Goal: Task Accomplishment & Management: Use online tool/utility

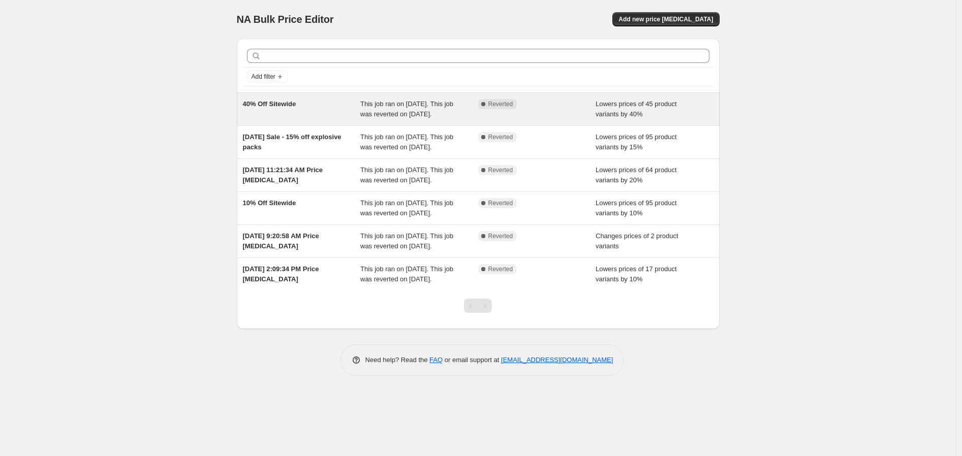
click at [435, 110] on span "This job ran on September 30, 2025. This job was reverted on October 1, 2025." at bounding box center [406, 109] width 93 height 18
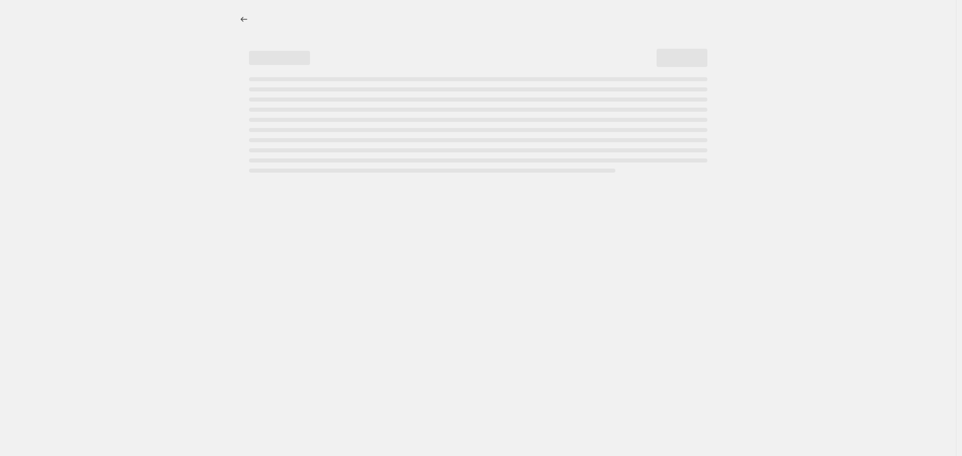
select select "percentage"
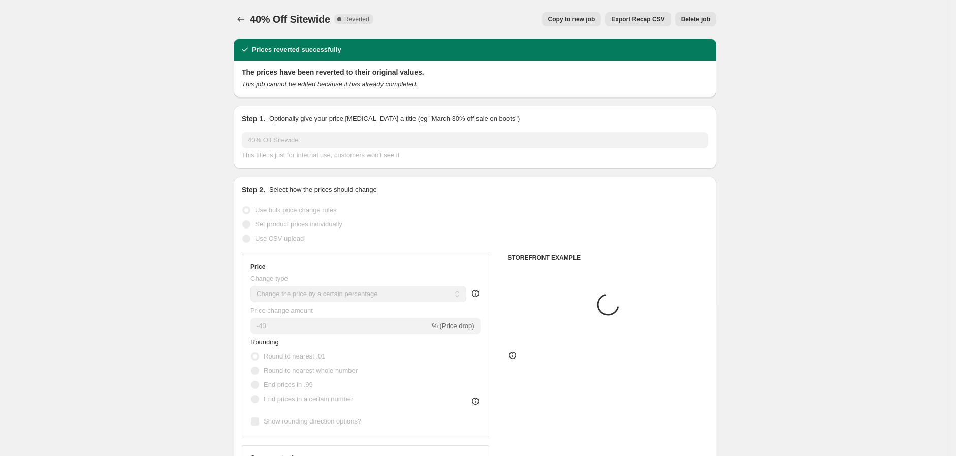
select select "collection"
click at [586, 23] on button "Copy to new job" at bounding box center [571, 19] width 59 height 14
select select "percentage"
select select "collection"
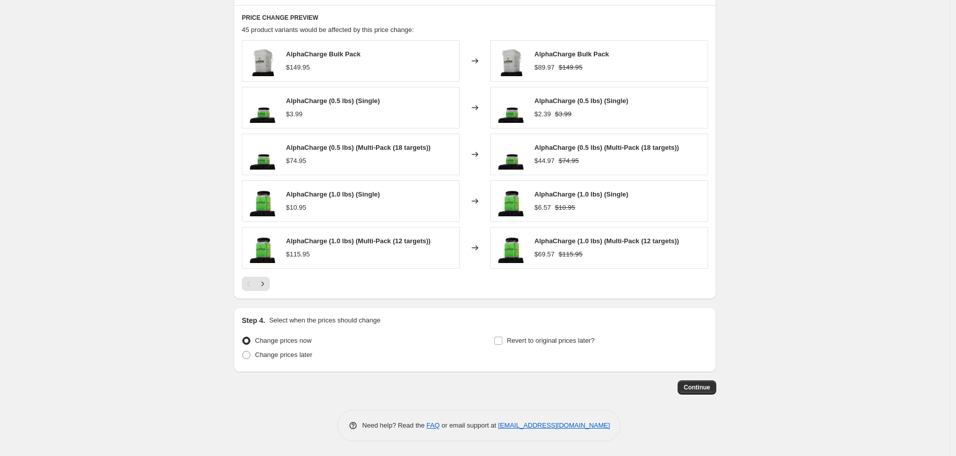
scroll to position [674, 0]
click at [501, 337] on input "Revert to original prices later?" at bounding box center [498, 340] width 8 height 8
checkbox input "true"
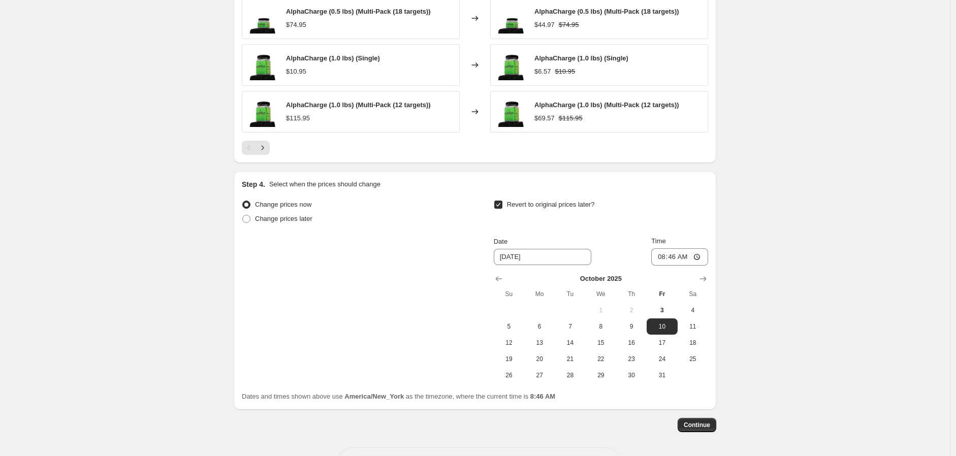
scroll to position [847, 0]
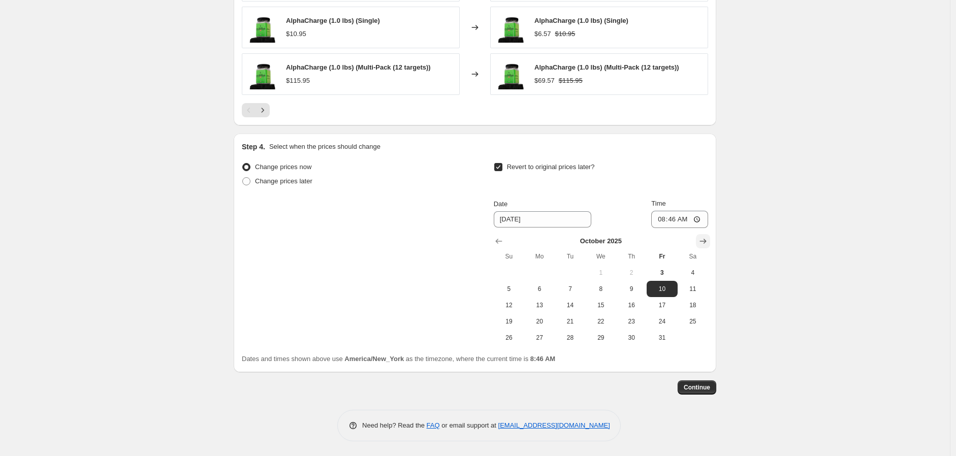
click at [708, 243] on icon "Show next month, November 2025" at bounding box center [703, 241] width 10 height 10
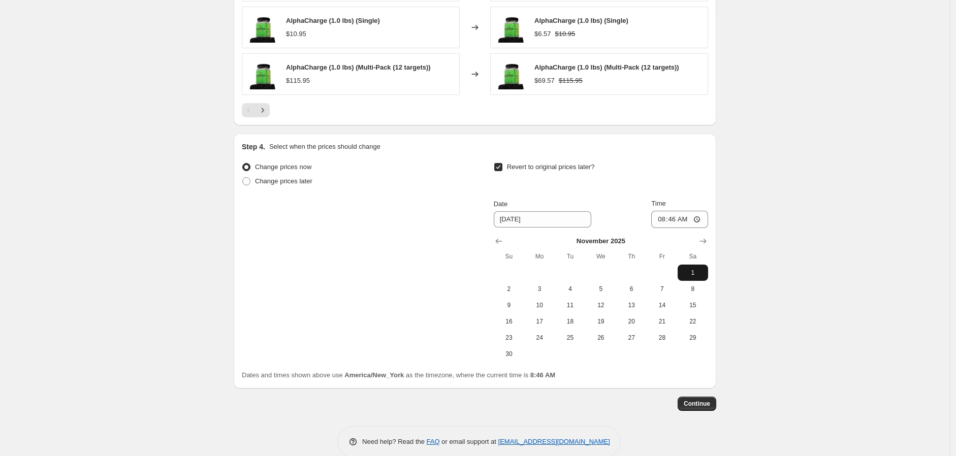
click at [693, 270] on span "1" at bounding box center [693, 273] width 22 height 8
type input "11/1/2025"
click at [670, 219] on input "08:46" at bounding box center [679, 219] width 57 height 17
click at [660, 219] on input "08:46" at bounding box center [679, 219] width 57 height 17
type input "00:00"
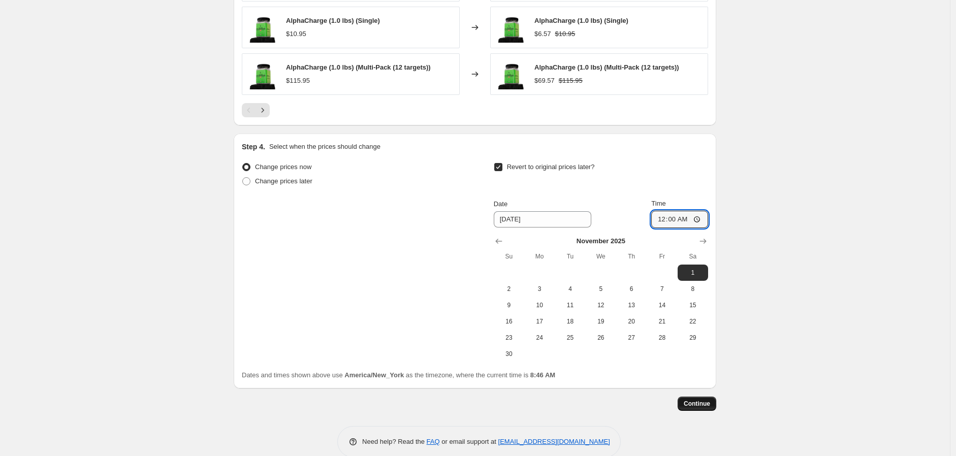
click at [710, 407] on span "Continue" at bounding box center [697, 404] width 26 height 8
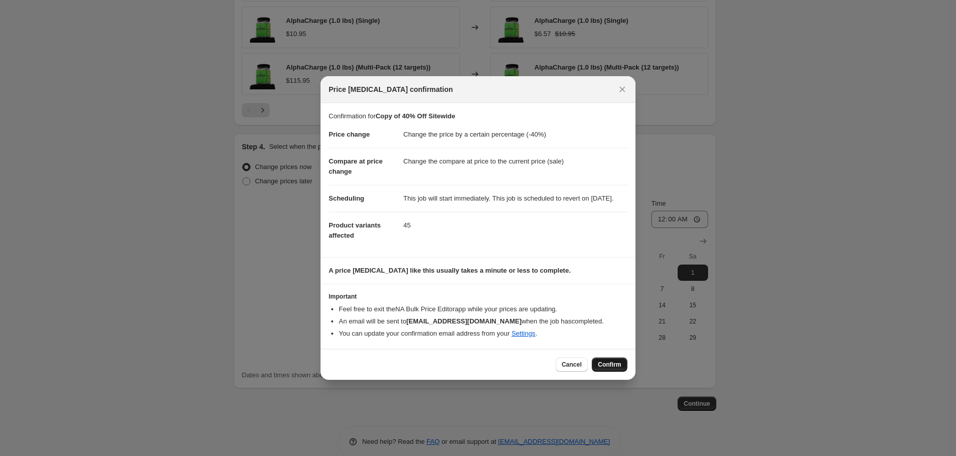
click at [616, 369] on span "Confirm" at bounding box center [609, 365] width 23 height 8
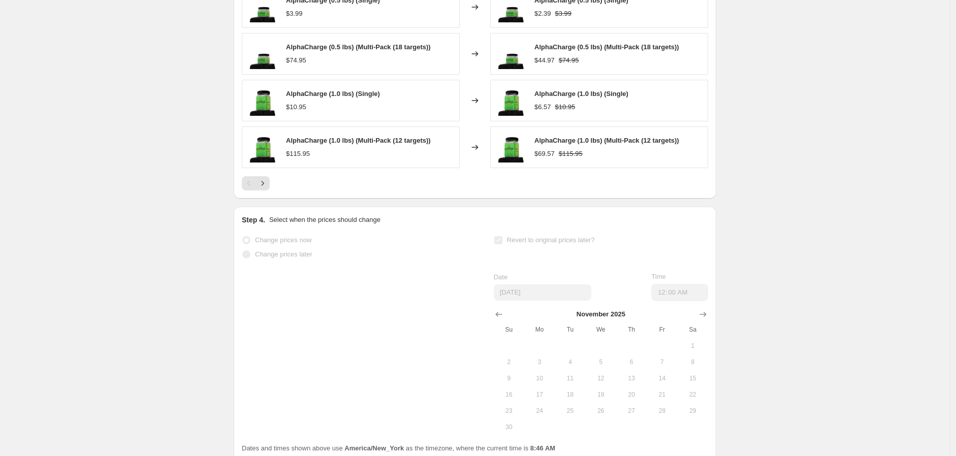
scroll to position [874, 0]
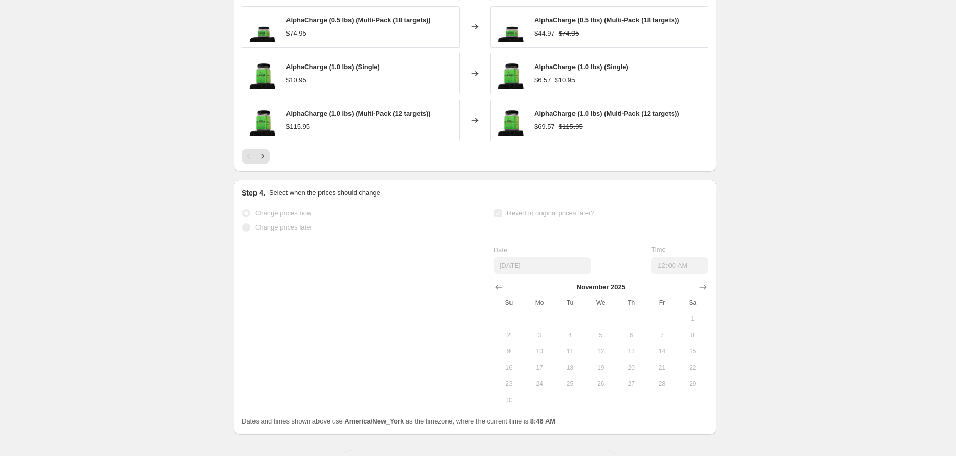
select select "percentage"
select select "collection"
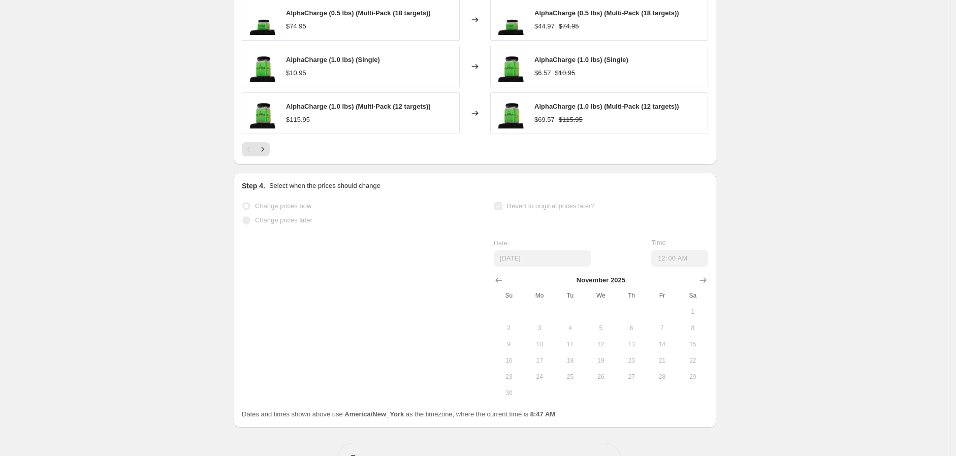
scroll to position [948, 0]
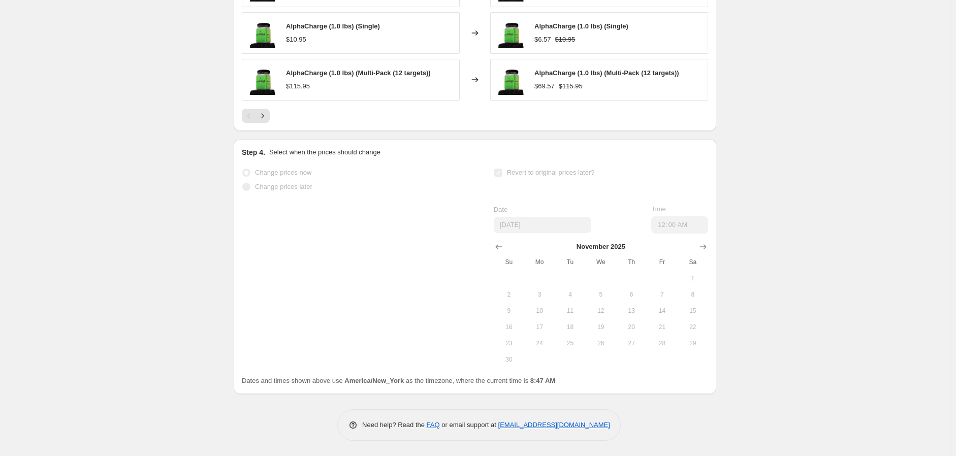
click at [545, 193] on div "Revert to original prices later?" at bounding box center [601, 181] width 214 height 30
click at [510, 172] on span "Revert to original prices later?" at bounding box center [551, 173] width 88 height 8
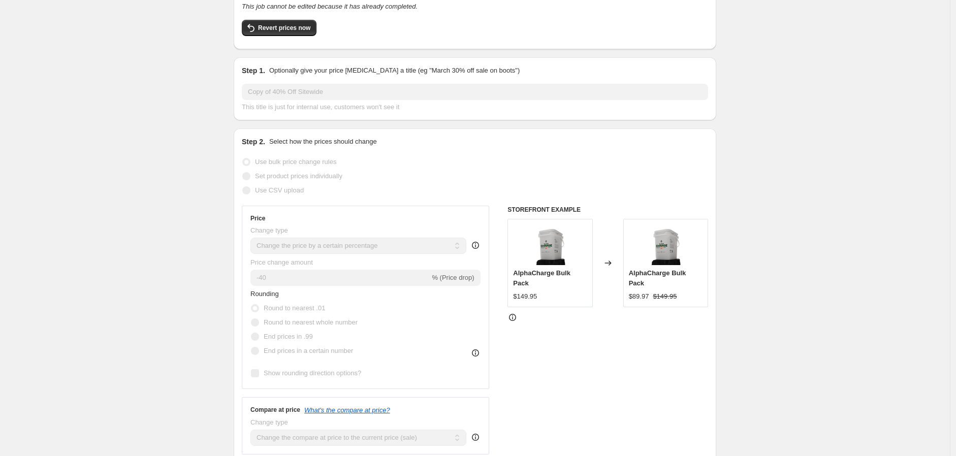
scroll to position [0, 0]
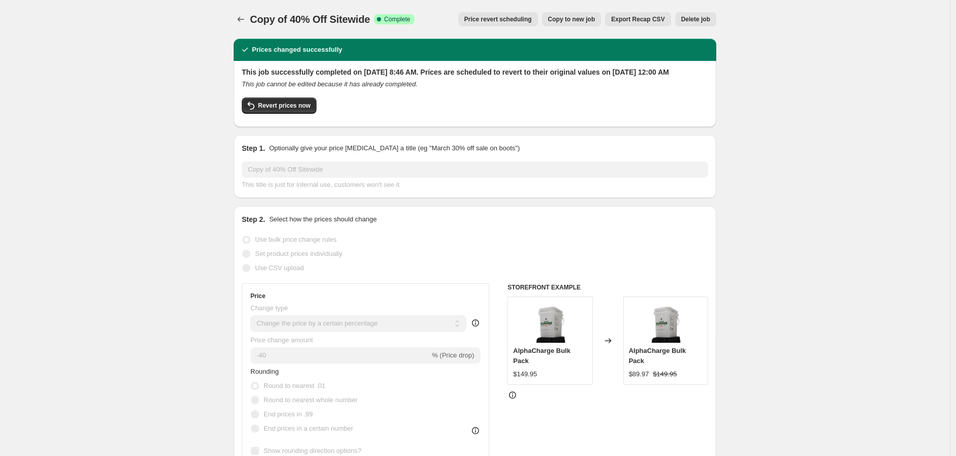
click at [520, 111] on div "Revert prices now" at bounding box center [475, 108] width 466 height 21
click at [496, 17] on span "Price revert scheduling" at bounding box center [498, 19] width 68 height 8
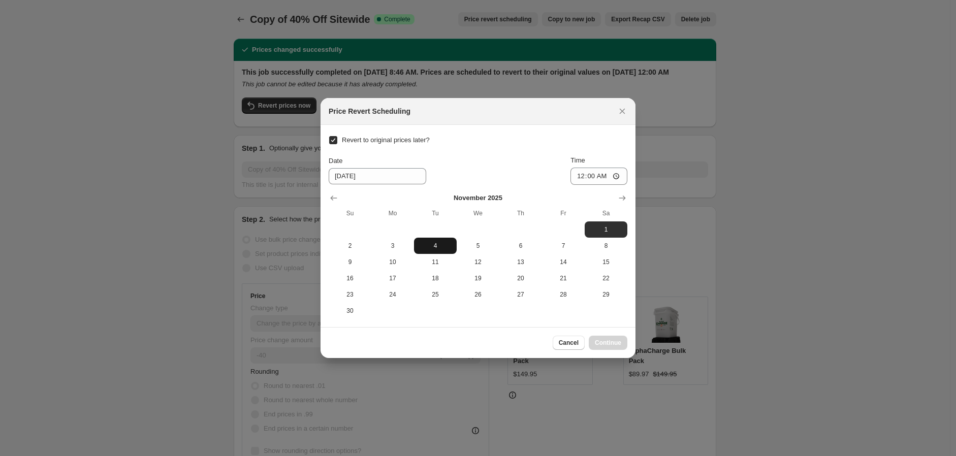
click at [432, 248] on span "4" at bounding box center [435, 246] width 35 height 8
type input "11/4/2025"
click at [618, 345] on span "Continue" at bounding box center [608, 343] width 26 height 8
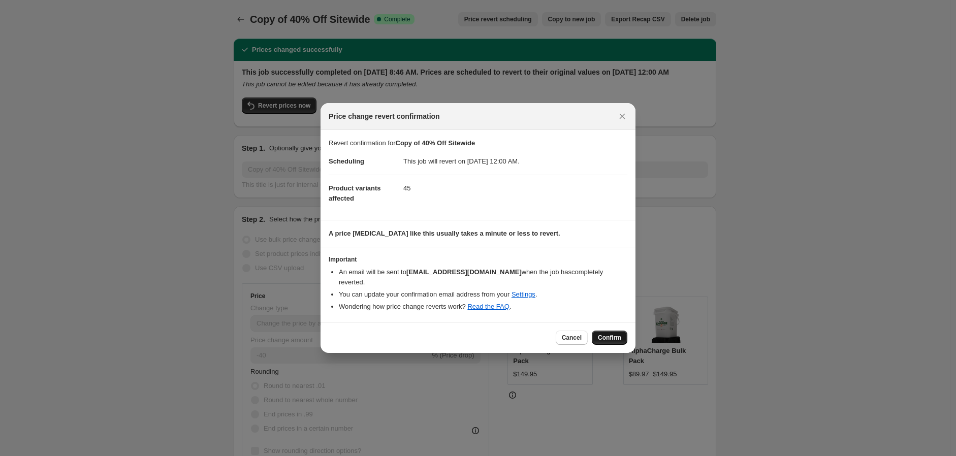
click at [606, 338] on span "Confirm" at bounding box center [609, 338] width 23 height 8
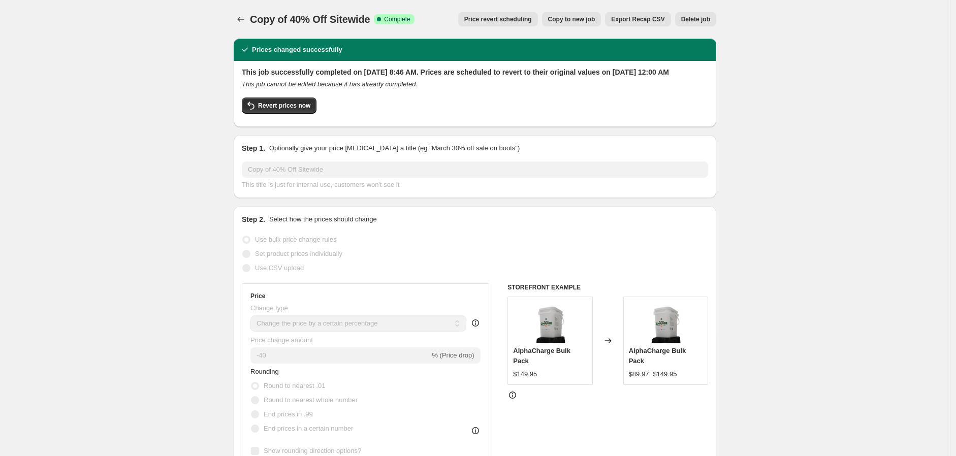
click at [511, 21] on span "Price revert scheduling" at bounding box center [498, 19] width 68 height 8
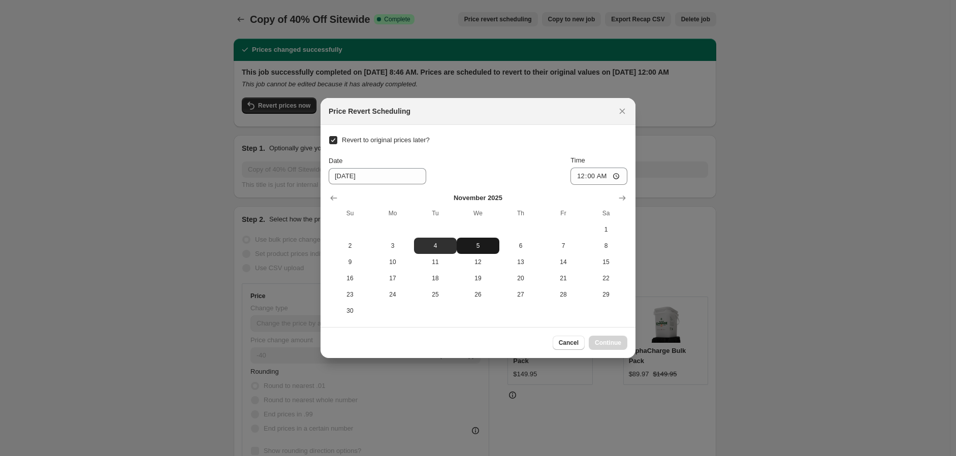
click at [474, 249] on span "5" at bounding box center [478, 246] width 35 height 8
type input "11/5/2025"
click at [609, 347] on button "Continue" at bounding box center [608, 343] width 39 height 14
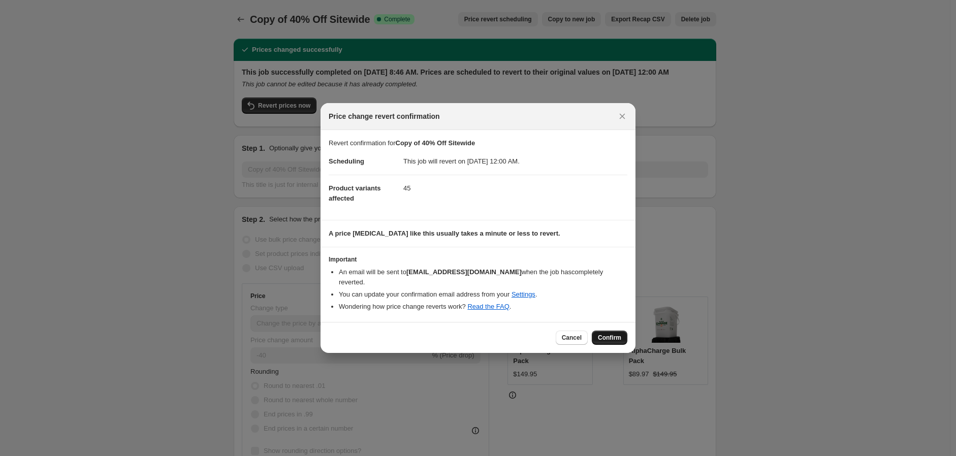
click at [612, 342] on button "Confirm" at bounding box center [610, 338] width 36 height 14
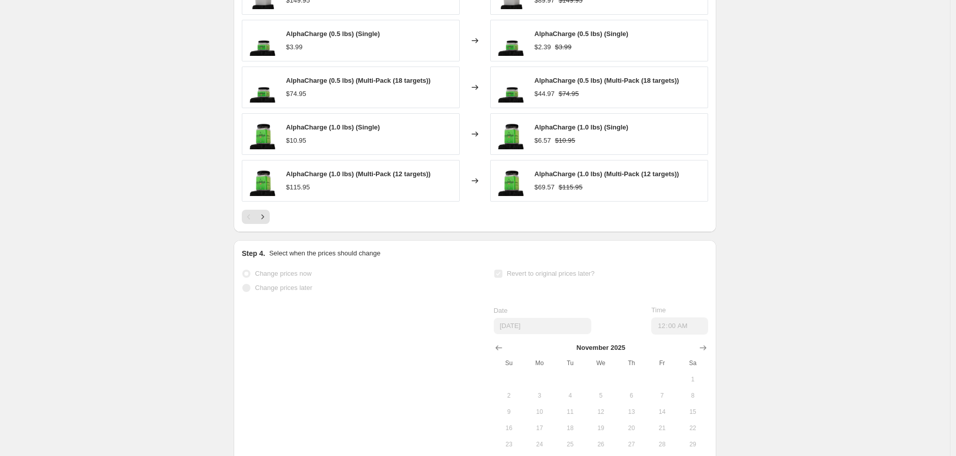
scroll to position [846, 0]
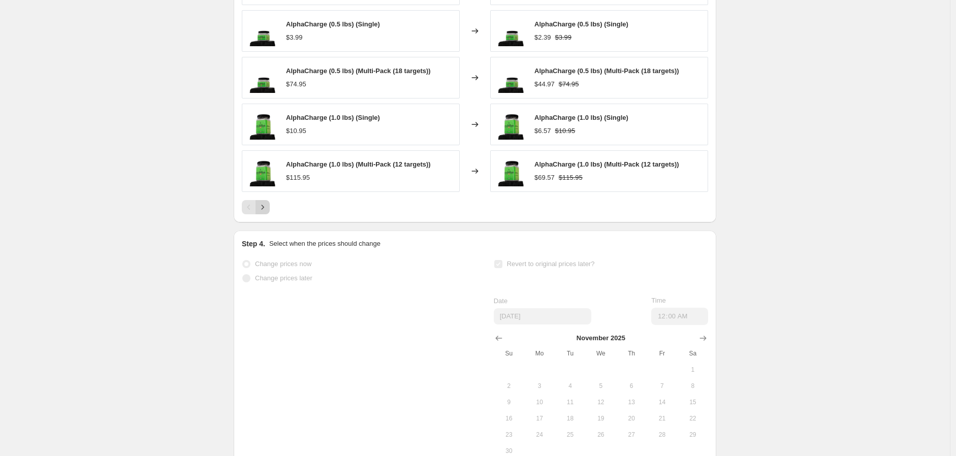
click at [264, 212] on icon "Next" at bounding box center [263, 207] width 10 height 10
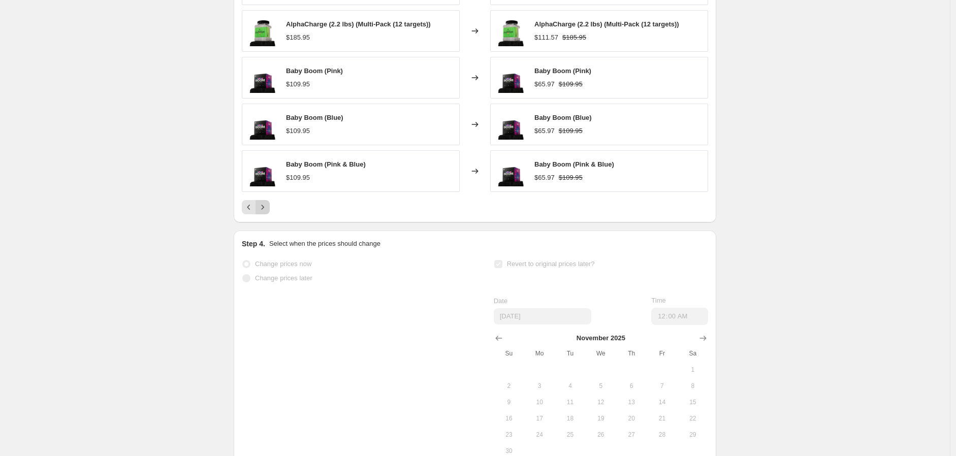
click at [262, 212] on icon "Next" at bounding box center [263, 207] width 10 height 10
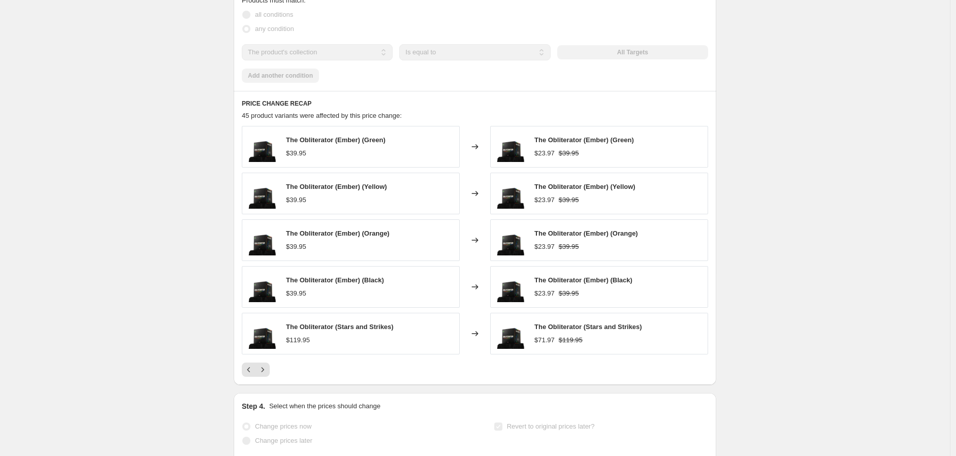
scroll to position [677, 0]
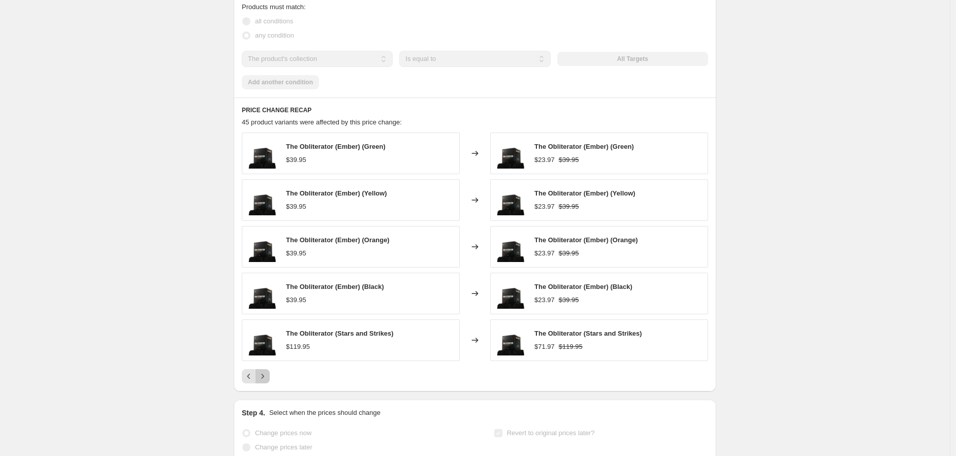
click at [262, 382] on icon "Next" at bounding box center [263, 376] width 10 height 10
